Goal: Task Accomplishment & Management: Use online tool/utility

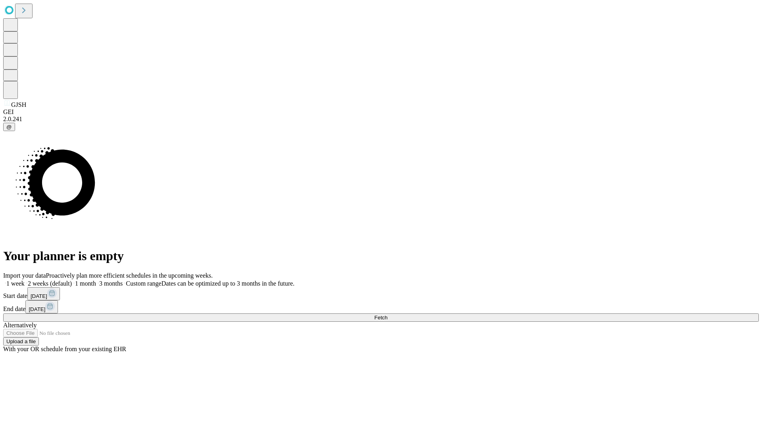
click at [387, 314] on span "Fetch" at bounding box center [380, 317] width 13 height 6
